Goal: Information Seeking & Learning: Learn about a topic

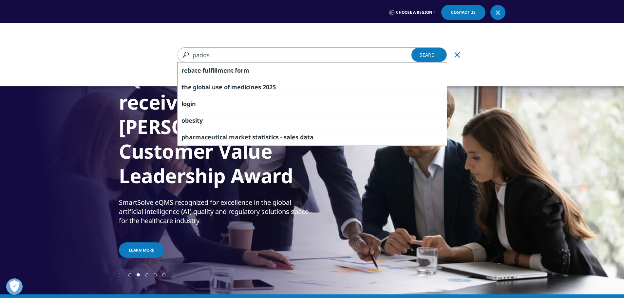
type input "padds"
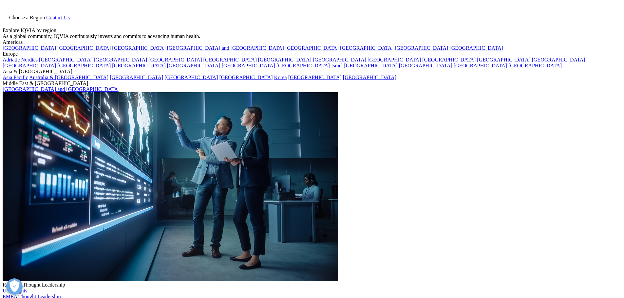
type input "padds"
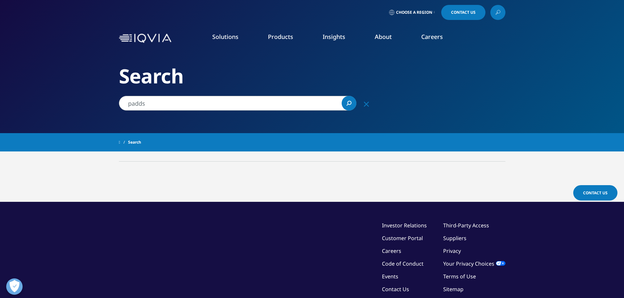
click at [138, 142] on span "Search" at bounding box center [134, 143] width 13 height 12
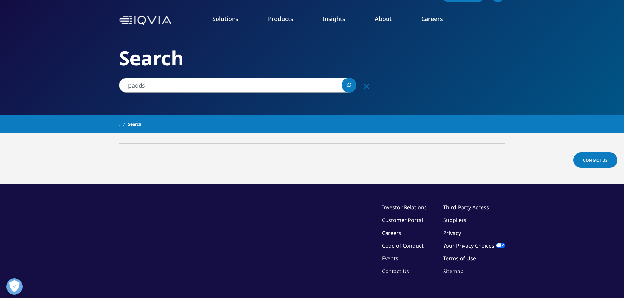
scroll to position [33, 0]
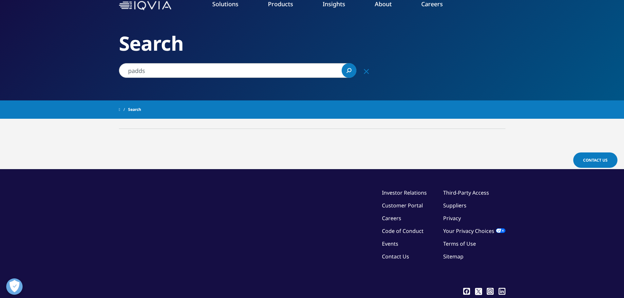
click at [510, 101] on link "Data and Information Management" at bounding box center [551, 100] width 145 height 7
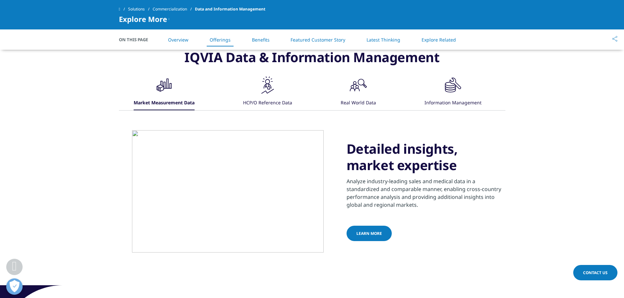
scroll to position [491, 0]
